Goal: Find specific page/section: Find specific page/section

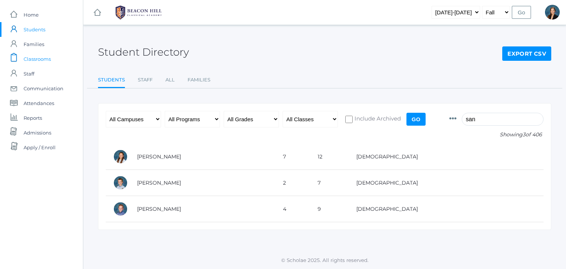
click at [40, 59] on span "Classrooms" at bounding box center [37, 59] width 27 height 15
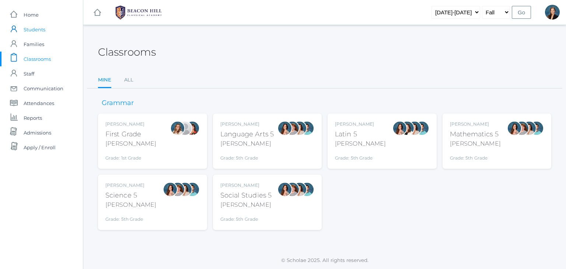
click at [31, 31] on span "Students" at bounding box center [35, 29] width 22 height 15
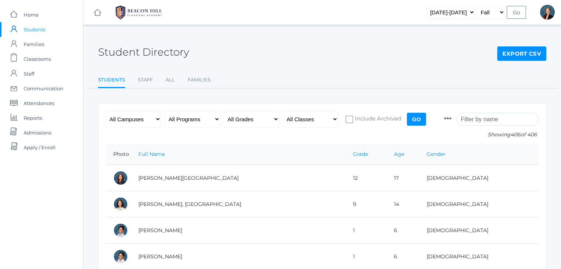
click at [483, 117] on input "search" at bounding box center [498, 119] width 82 height 13
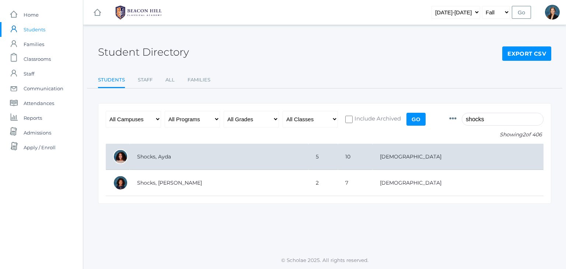
type input "shocks"
click at [212, 156] on td "Shocks, Ayda" at bounding box center [219, 157] width 179 height 26
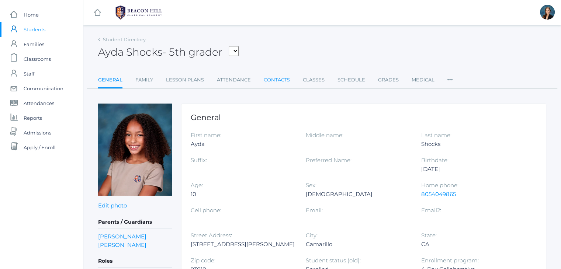
click at [278, 78] on link "Contacts" at bounding box center [277, 80] width 26 height 15
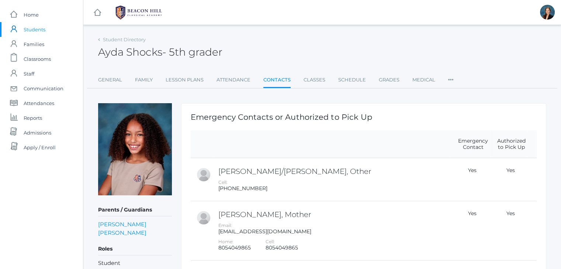
click at [283, 59] on div "Ayda Shocks - 5th grader Ayda Shocks 5th grader" at bounding box center [322, 47] width 448 height 27
click at [27, 29] on span "Students" at bounding box center [35, 29] width 22 height 15
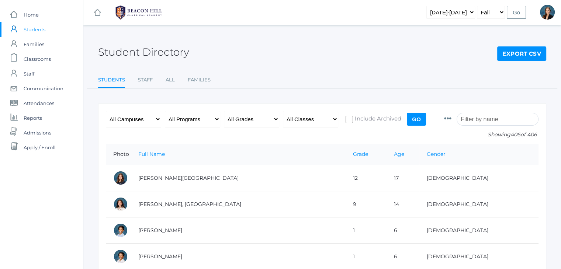
click at [493, 123] on input "search" at bounding box center [498, 119] width 82 height 13
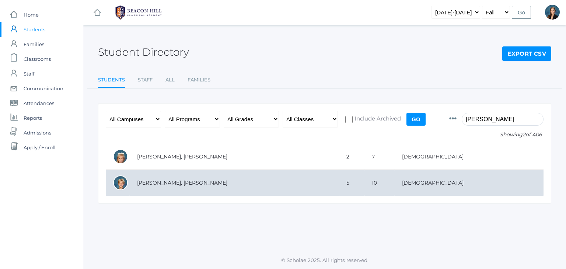
type input "sergey"
click at [219, 181] on td "[PERSON_NAME], [PERSON_NAME]" at bounding box center [234, 183] width 209 height 26
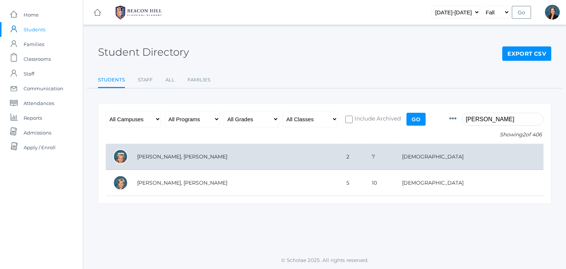
click at [144, 158] on td "Sergey, Eliana" at bounding box center [234, 157] width 209 height 26
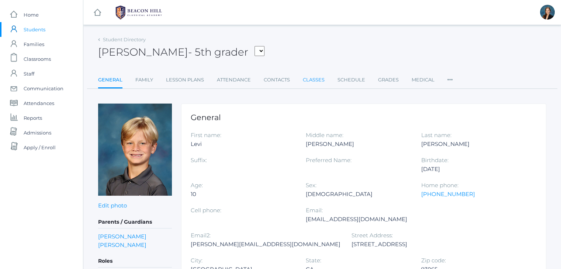
click at [313, 76] on link "Classes" at bounding box center [314, 80] width 22 height 15
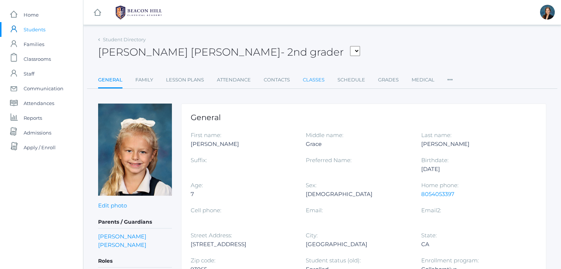
click at [311, 75] on link "Classes" at bounding box center [314, 80] width 22 height 15
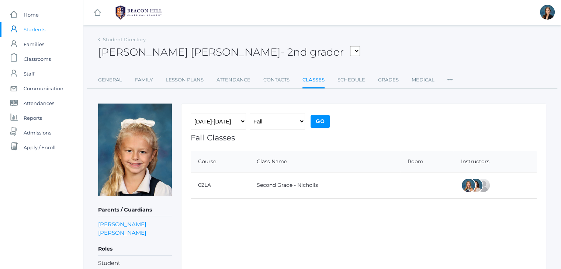
click at [33, 31] on span "Students" at bounding box center [35, 29] width 22 height 15
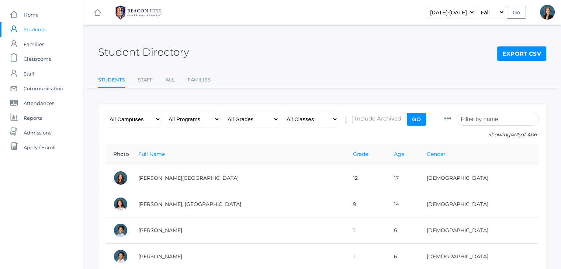
click at [491, 120] on input "search" at bounding box center [498, 119] width 82 height 13
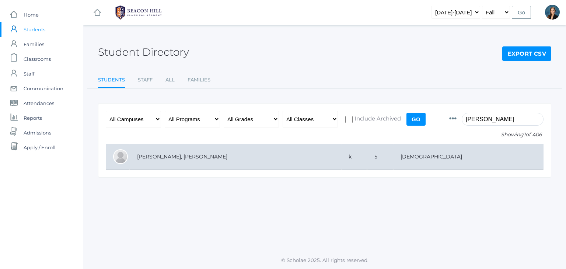
type input "luna"
click at [342, 153] on td "k" at bounding box center [355, 157] width 26 height 26
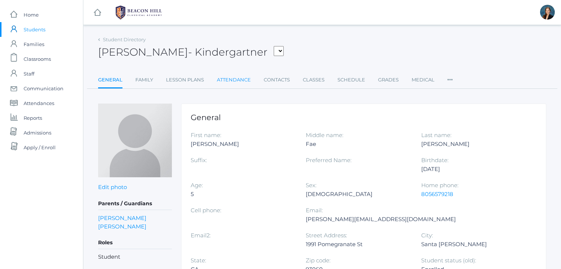
click at [236, 84] on link "Attendance" at bounding box center [234, 80] width 34 height 15
